Goal: Use online tool/utility

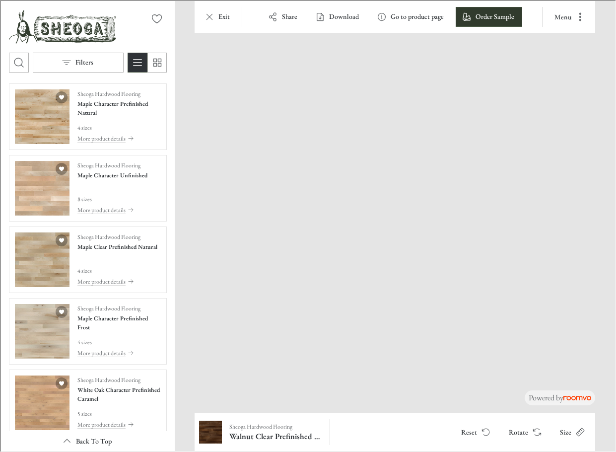
scroll to position [628, 0]
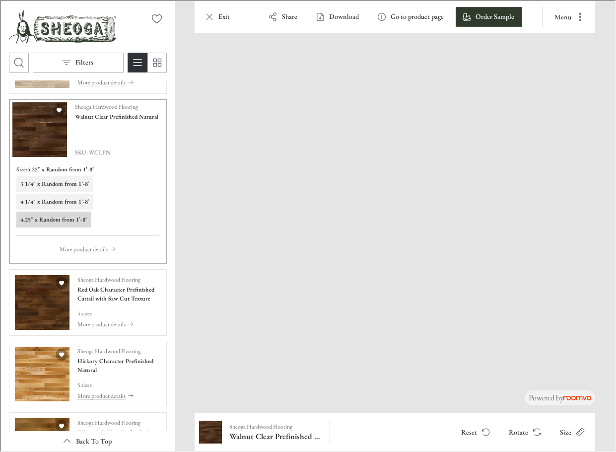
drag, startPoint x: 362, startPoint y: 369, endPoint x: 465, endPoint y: 266, distance: 145.7
click at [465, 266] on img at bounding box center [494, 139] width 900 height 777
click at [50, 378] on img "See Hickory Character Prefinished Natural in the room" at bounding box center [41, 373] width 55 height 55
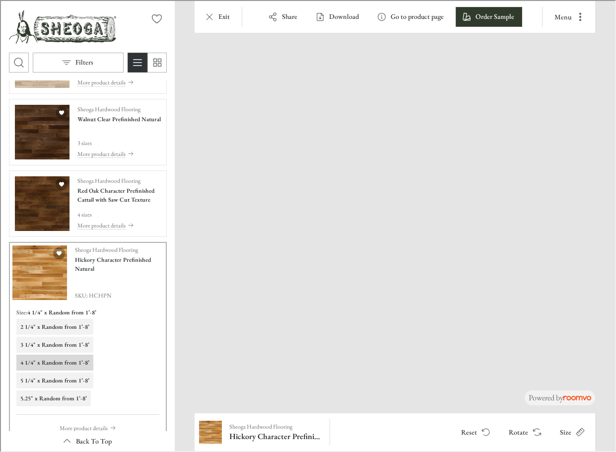
drag, startPoint x: 418, startPoint y: 386, endPoint x: 276, endPoint y: 300, distance: 166.3
click at [276, 300] on img at bounding box center [338, 222] width 612 height 529
click at [536, 431] on icon "Rotate Surface" at bounding box center [536, 431] width 10 height 10
click at [526, 431] on button "Rotate" at bounding box center [523, 431] width 47 height 20
drag, startPoint x: 367, startPoint y: 382, endPoint x: 353, endPoint y: 184, distance: 198.1
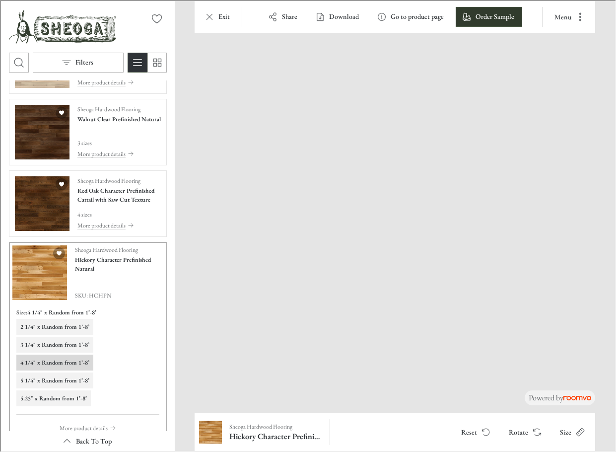
click at [353, 184] on img at bounding box center [451, 134] width 920 height 794
drag, startPoint x: 453, startPoint y: 353, endPoint x: 322, endPoint y: 202, distance: 199.6
click at [322, 202] on img at bounding box center [322, 134] width 920 height 794
click at [55, 378] on h6 "5 1/4" x Random from 1’-8’" at bounding box center [53, 379] width 69 height 9
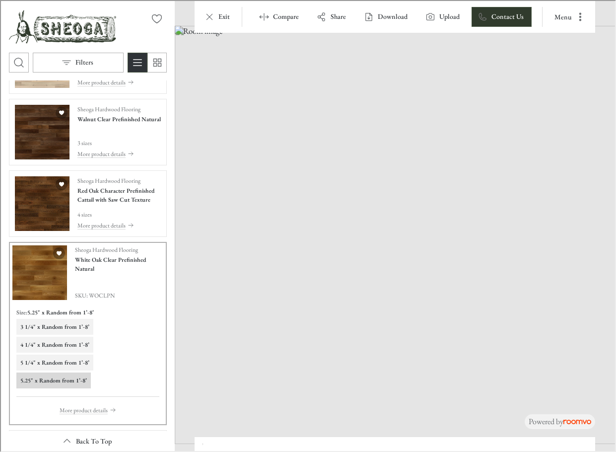
drag, startPoint x: 311, startPoint y: 361, endPoint x: 401, endPoint y: 350, distance: 90.1
click at [401, 350] on img at bounding box center [402, 234] width 456 height 418
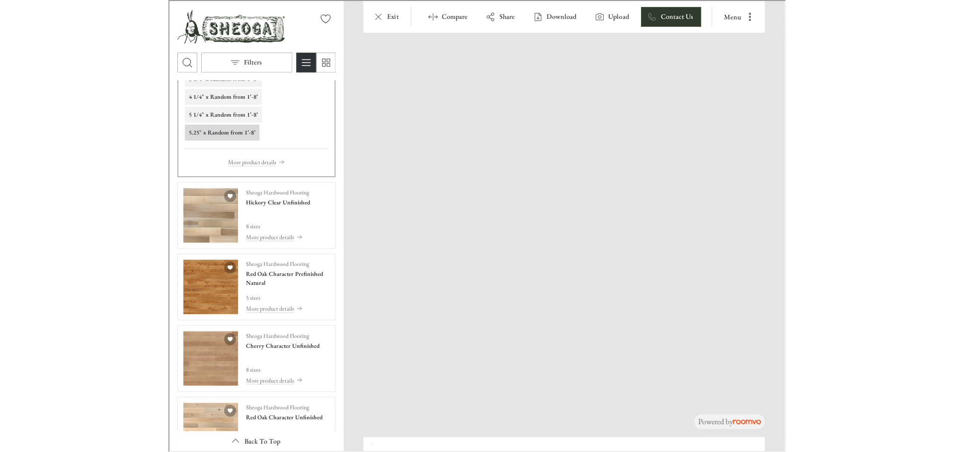
scroll to position [877, 0]
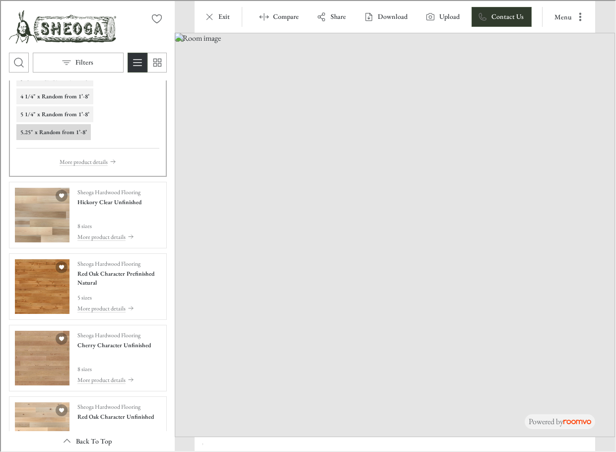
click at [297, 447] on div at bounding box center [394, 443] width 401 height 14
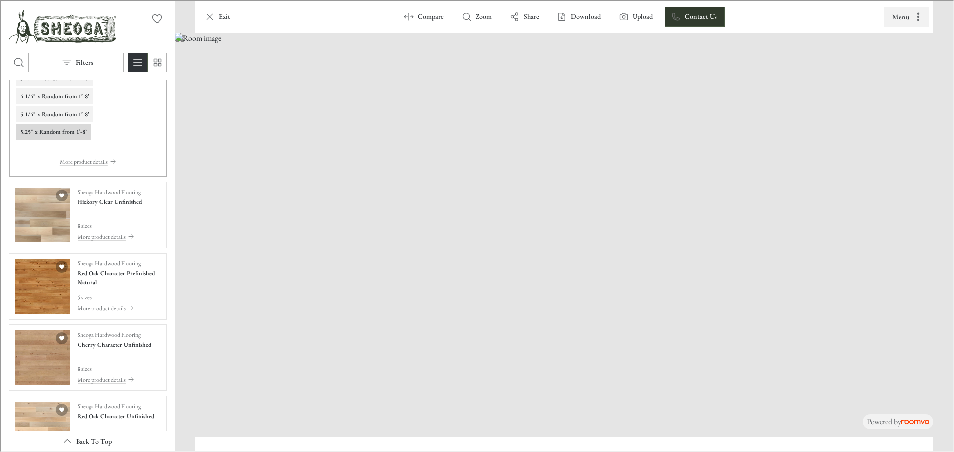
click at [616, 12] on icon "More actions" at bounding box center [917, 16] width 10 height 10
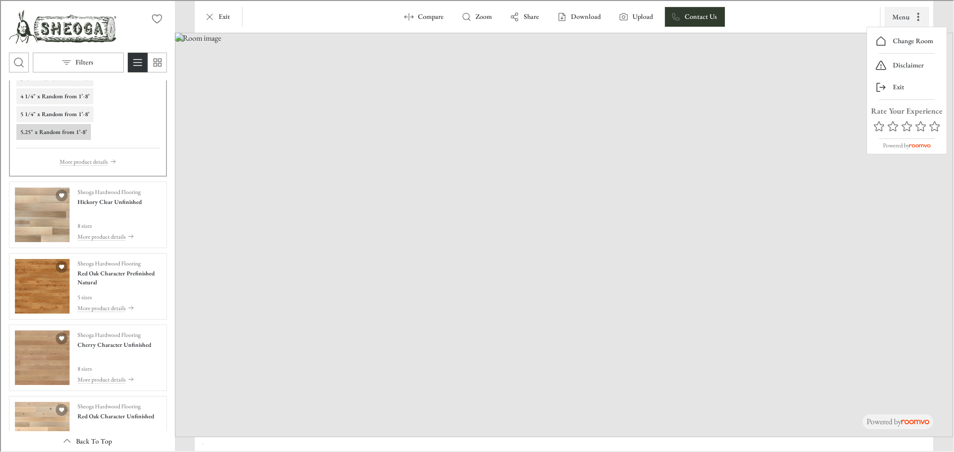
click at [616, 12] on div at bounding box center [476, 225] width 952 height 450
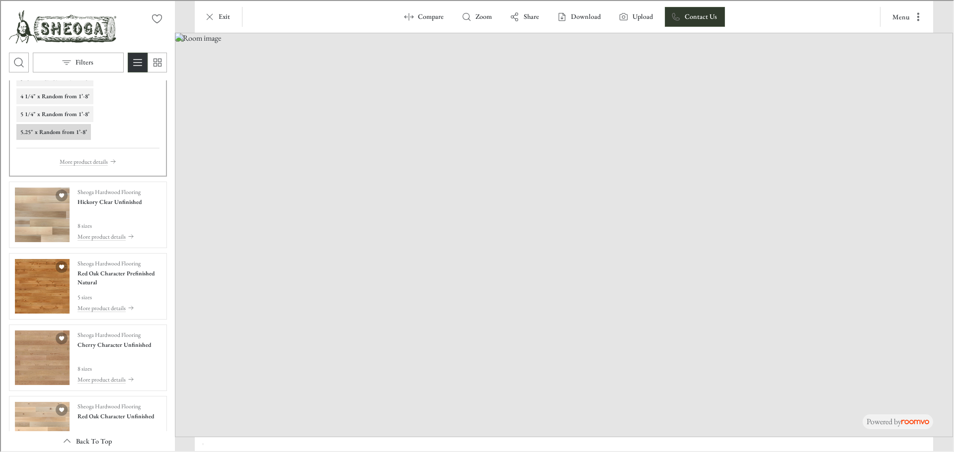
click at [207, 362] on img at bounding box center [563, 234] width 778 height 405
